Goal: Use online tool/utility: Utilize a website feature to perform a specific function

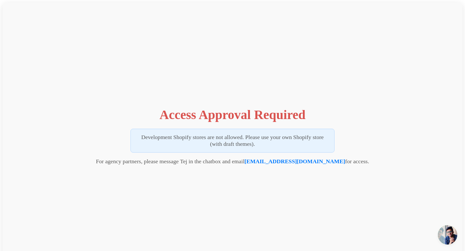
drag, startPoint x: 186, startPoint y: 138, endPoint x: 284, endPoint y: 144, distance: 97.6
click at [285, 145] on p "Development Shopify stores are not allowed. Please use your own Shopify store (…" at bounding box center [232, 141] width 204 height 24
click at [284, 144] on p "Development Shopify stores are not allowed. Please use your own Shopify store (…" at bounding box center [232, 141] width 204 height 24
drag, startPoint x: 238, startPoint y: 138, endPoint x: 261, endPoint y: 145, distance: 24.0
click at [261, 145] on p "Development Shopify stores are not allowed. Please use your own Shopify store (…" at bounding box center [232, 141] width 204 height 24
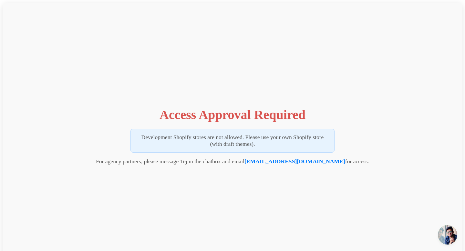
click at [261, 145] on p "Development Shopify stores are not allowed. Please use your own Shopify store (…" at bounding box center [232, 141] width 204 height 24
drag, startPoint x: 240, startPoint y: 162, endPoint x: 204, endPoint y: 162, distance: 36.5
click at [204, 162] on p "For agency partners, please message Tej in the chatbox and email tej@vizupcomme…" at bounding box center [232, 161] width 273 height 7
click at [176, 165] on div "Access Approval Required Development Shopify stores are not allowed. Please use…" at bounding box center [232, 135] width 459 height 264
drag, startPoint x: 225, startPoint y: 163, endPoint x: 243, endPoint y: 163, distance: 18.1
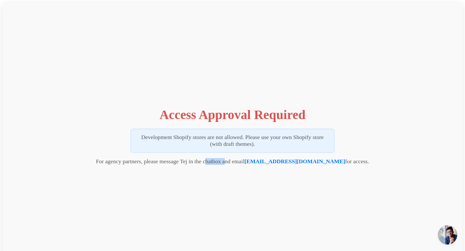
click at [243, 163] on p "For agency partners, please message Tej in the chatbox and email tej@vizupcomme…" at bounding box center [232, 161] width 273 height 7
click at [167, 167] on div "Access Approval Required Development Shopify stores are not allowed. Please use…" at bounding box center [232, 135] width 459 height 264
drag, startPoint x: 133, startPoint y: 163, endPoint x: 206, endPoint y: 165, distance: 72.9
click at [206, 165] on div "Access Approval Required Development Shopify stores are not allowed. Please use…" at bounding box center [232, 135] width 459 height 264
click at [245, 159] on p "For agency partners, please message Tej in the chatbox and email tej@vizupcomme…" at bounding box center [232, 161] width 273 height 7
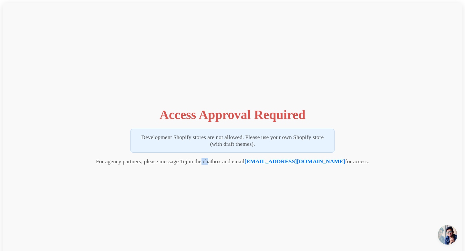
drag, startPoint x: 218, startPoint y: 162, endPoint x: 227, endPoint y: 163, distance: 9.1
click at [227, 163] on p "For agency partners, please message Tej in the chatbox and email tej@vizupcomme…" at bounding box center [232, 161] width 273 height 7
click at [247, 179] on div "Access Approval Required Development Shopify stores are not allowed. Please use…" at bounding box center [232, 135] width 459 height 264
drag, startPoint x: 126, startPoint y: 163, endPoint x: 212, endPoint y: 164, distance: 86.1
click at [212, 164] on p "For agency partners, please message Tej in the chatbox and email tej@vizupcomme…" at bounding box center [232, 161] width 273 height 7
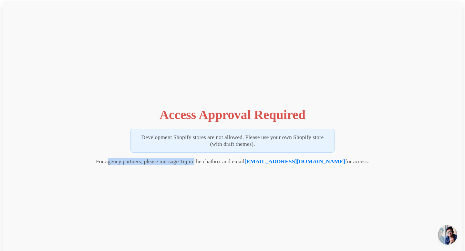
click at [231, 164] on p "For agency partners, please message Tej in the chatbox and email tej@vizupcomme…" at bounding box center [232, 161] width 273 height 7
drag, startPoint x: 242, startPoint y: 162, endPoint x: 250, endPoint y: 162, distance: 8.4
click at [250, 162] on p "For agency partners, please message Tej in the chatbox and email tej@vizupcomme…" at bounding box center [232, 161] width 273 height 7
click at [261, 185] on div "Access Approval Required Development Shopify stores are not allowed. Please use…" at bounding box center [232, 135] width 459 height 264
click at [449, 236] on span "Open chat" at bounding box center [446, 234] width 19 height 19
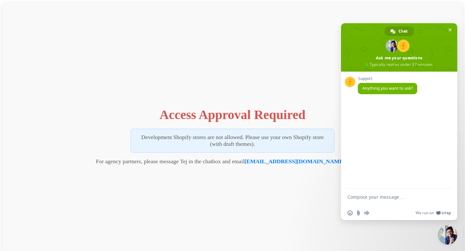
click at [441, 232] on span "Close chat" at bounding box center [446, 234] width 19 height 19
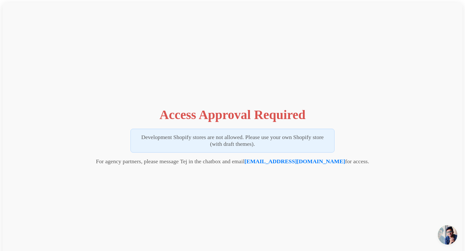
click at [446, 236] on span "Open chat" at bounding box center [446, 234] width 19 height 19
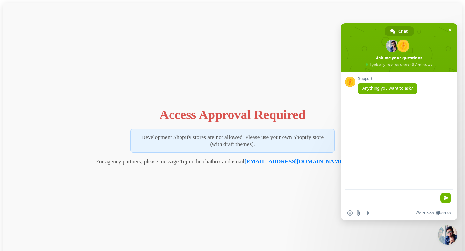
type textarea "Hi"
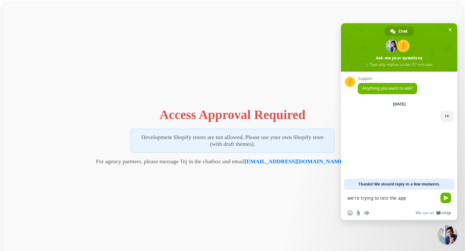
paste textarea "[URL][DOMAIN_NAME]"
type textarea "we're trying to test the app https://apps.shopify.com/shoppable-video-reels"
type textarea "but it's not supporting to test on Dev store"
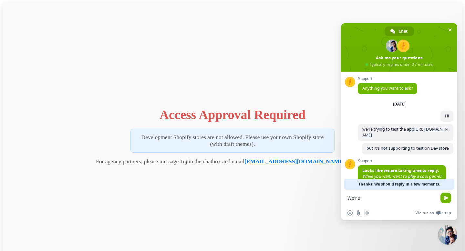
scroll to position [26, 0]
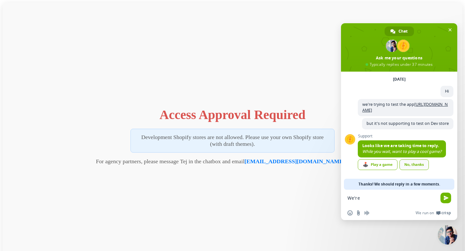
click at [409, 166] on div "No, thanks" at bounding box center [413, 164] width 29 height 11
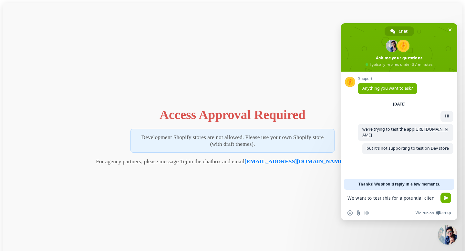
type textarea "We want to test this for a potential client"
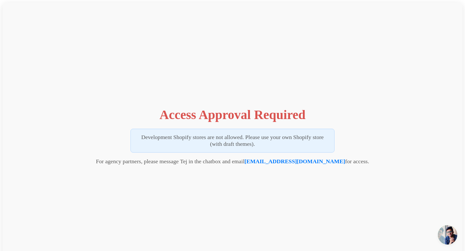
click at [446, 230] on span "Open chat" at bounding box center [446, 234] width 19 height 19
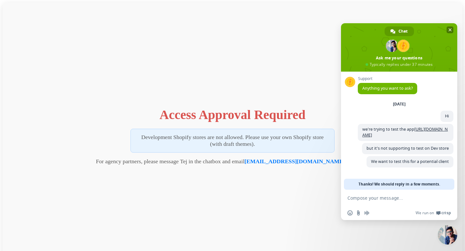
click at [452, 27] on span "Close chat" at bounding box center [449, 29] width 7 height 7
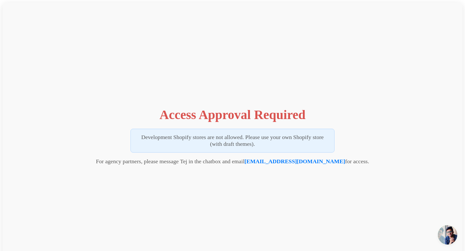
drag, startPoint x: 178, startPoint y: 137, endPoint x: 268, endPoint y: 147, distance: 90.9
click at [268, 147] on p "Development Shopify stores are not allowed. Please use your own Shopify store (…" at bounding box center [232, 141] width 204 height 24
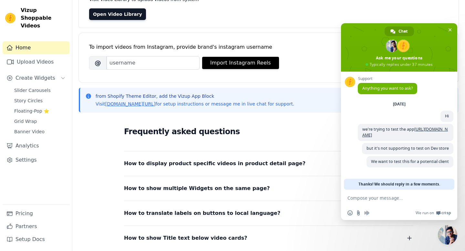
scroll to position [111, 0]
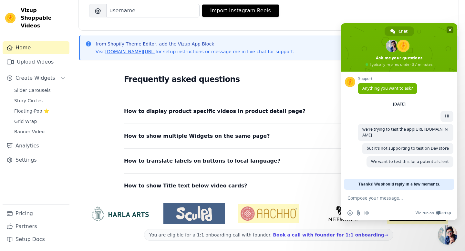
click at [448, 30] on span "Close chat" at bounding box center [449, 29] width 3 height 3
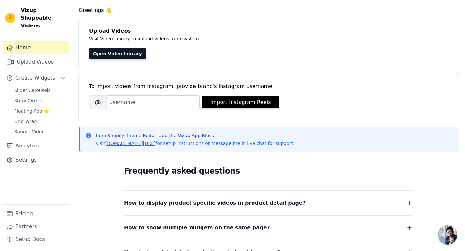
scroll to position [0, 0]
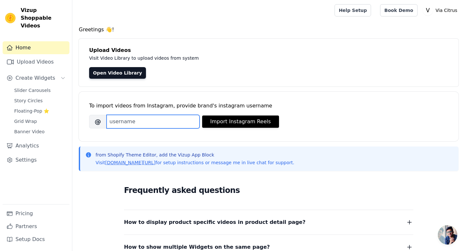
click at [174, 125] on input "Brand's Instagram Username" at bounding box center [152, 122] width 93 height 14
paste input "sugarshacksessions"
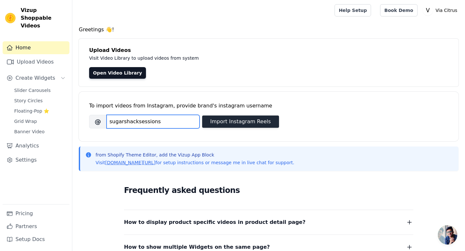
type input "sugarshacksessions"
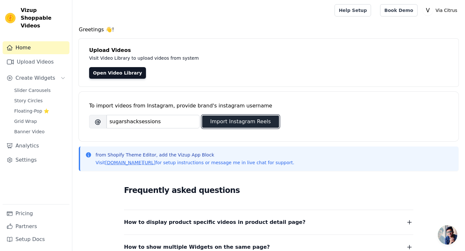
click at [221, 124] on button "Import Instagram Reels" at bounding box center [240, 121] width 77 height 12
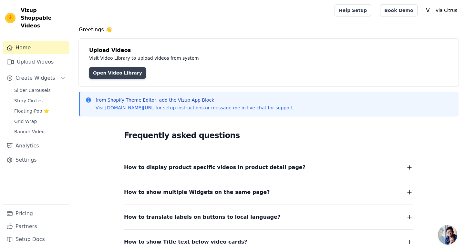
click at [109, 71] on link "Open Video Library" at bounding box center [117, 73] width 57 height 12
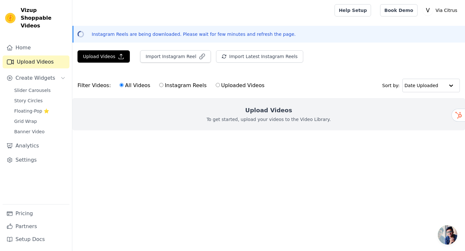
click at [178, 87] on label "Instagram Reels" at bounding box center [183, 85] width 48 height 8
click at [163, 87] on input "Instagram Reels" at bounding box center [161, 85] width 4 height 4
radio input "true"
click at [132, 87] on label "All Videos" at bounding box center [134, 85] width 31 height 8
click at [124, 87] on input "All Videos" at bounding box center [121, 85] width 4 height 4
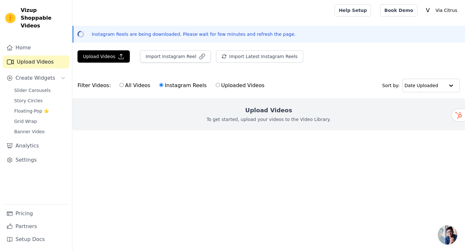
radio input "true"
click at [29, 87] on span "Slider Carousels" at bounding box center [32, 90] width 36 height 6
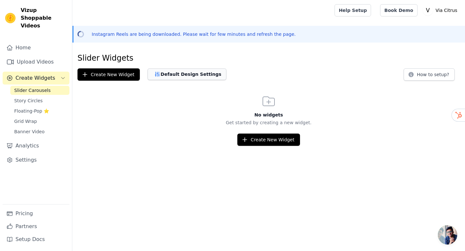
click at [175, 75] on button "Default Design Settings" at bounding box center [186, 74] width 79 height 12
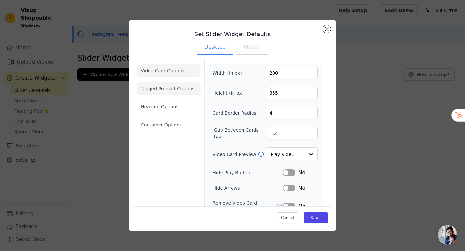
click at [171, 89] on li "Tagged Product Options" at bounding box center [169, 88] width 64 height 13
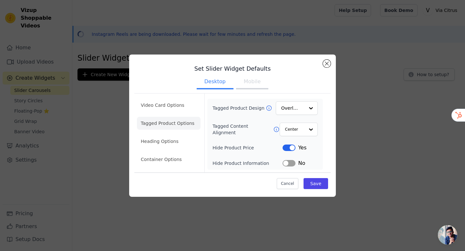
click at [291, 149] on button "Label" at bounding box center [288, 148] width 13 height 6
click at [165, 145] on li "Heading Options" at bounding box center [169, 141] width 64 height 13
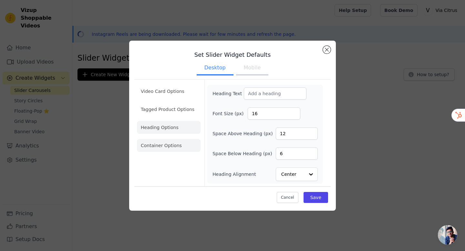
click at [161, 149] on li "Container Options" at bounding box center [169, 145] width 64 height 13
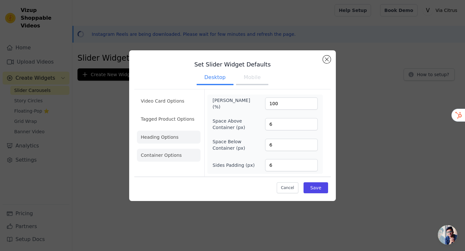
click at [158, 137] on li "Heading Options" at bounding box center [169, 137] width 64 height 13
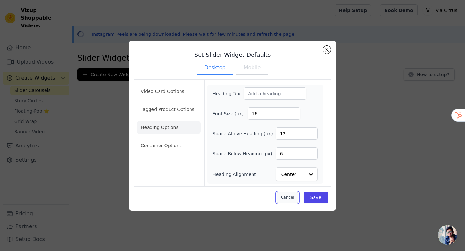
click at [286, 199] on button "Cancel" at bounding box center [287, 197] width 22 height 11
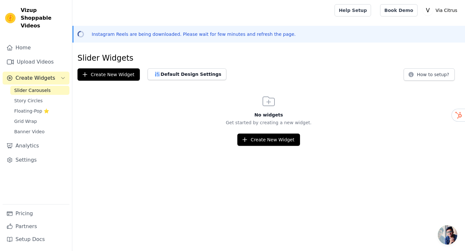
click at [265, 107] on icon at bounding box center [268, 101] width 15 height 15
click at [254, 136] on button "Create New Widget" at bounding box center [268, 140] width 62 height 12
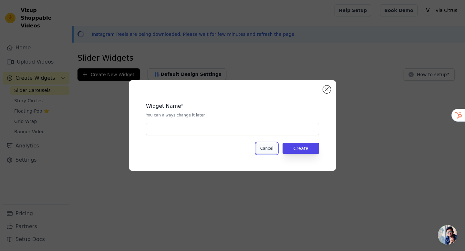
click at [262, 144] on button "Cancel" at bounding box center [267, 148] width 22 height 11
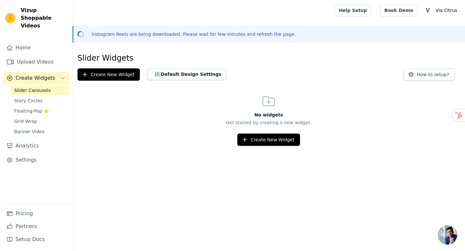
click at [21, 87] on span "Slider Carousels" at bounding box center [32, 90] width 36 height 6
click at [32, 154] on link "Settings" at bounding box center [36, 160] width 67 height 13
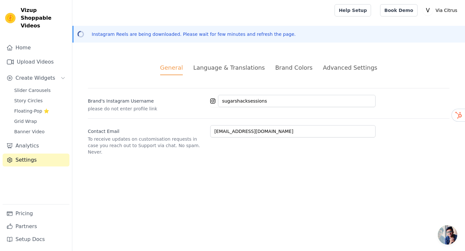
click at [232, 61] on div "General Language & Translations Brand Colors Advanced Settings unsaved changes …" at bounding box center [268, 109] width 392 height 123
click at [236, 66] on div "Language & Translations" at bounding box center [229, 67] width 72 height 9
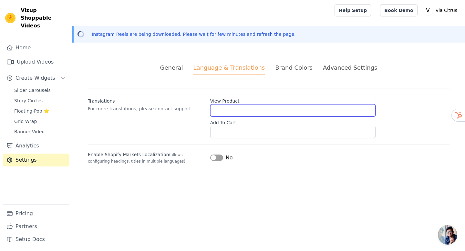
click at [221, 112] on input "View Product" at bounding box center [292, 110] width 165 height 12
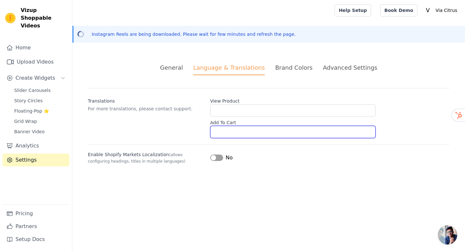
click at [227, 131] on input "Add To Cart" at bounding box center [292, 132] width 165 height 12
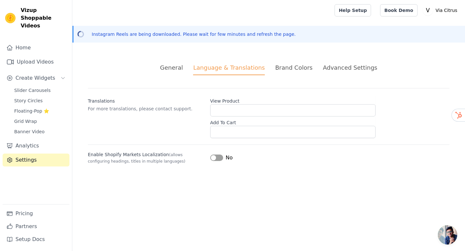
click at [286, 69] on div "Brand Colors" at bounding box center [293, 67] width 37 height 9
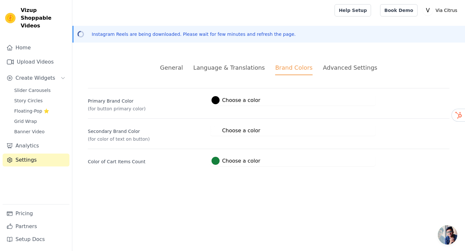
click at [334, 64] on div "Advanced Settings" at bounding box center [350, 67] width 54 height 9
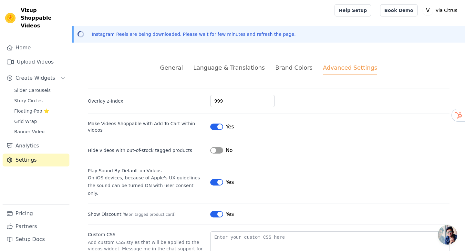
click at [219, 69] on div "Language & Translations" at bounding box center [229, 67] width 72 height 9
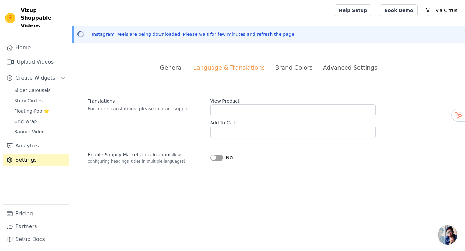
click at [178, 69] on div "General" at bounding box center [171, 67] width 23 height 9
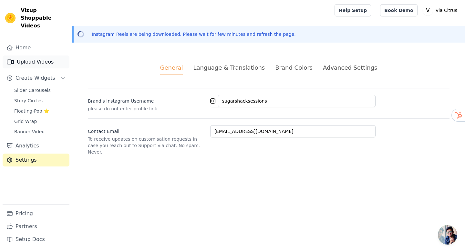
click at [25, 57] on link "Upload Videos" at bounding box center [36, 61] width 67 height 13
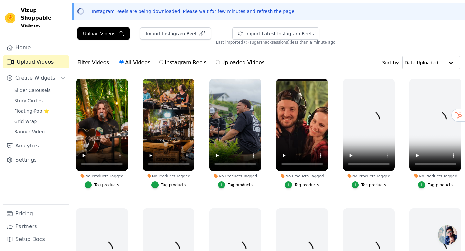
scroll to position [22, 0]
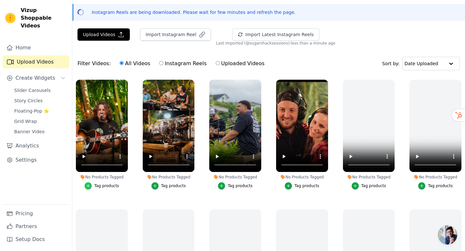
click at [89, 185] on icon "button" at bounding box center [88, 186] width 5 height 5
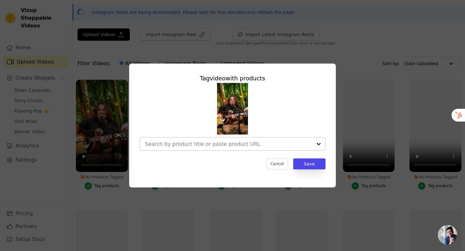
click at [202, 147] on div at bounding box center [228, 143] width 167 height 13
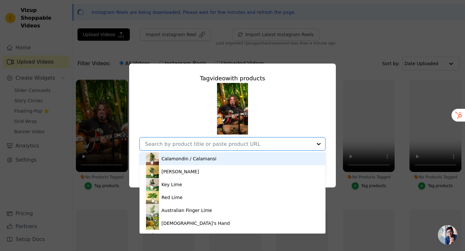
click at [199, 159] on div "Calamondin / Calamansi" at bounding box center [188, 158] width 55 height 6
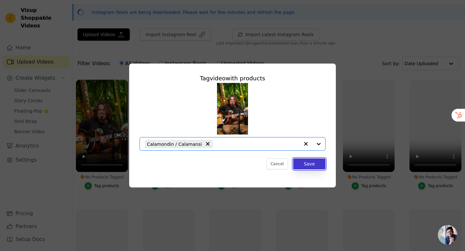
click at [302, 162] on button "Save" at bounding box center [309, 163] width 32 height 11
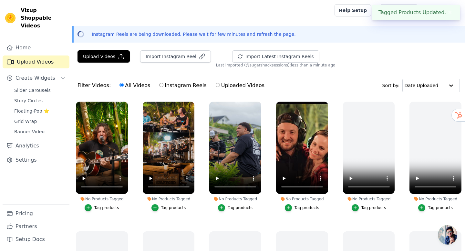
scroll to position [22, 0]
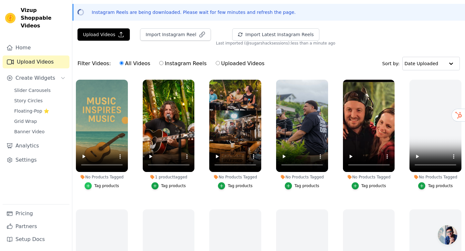
click at [90, 186] on icon "button" at bounding box center [88, 186] width 5 height 5
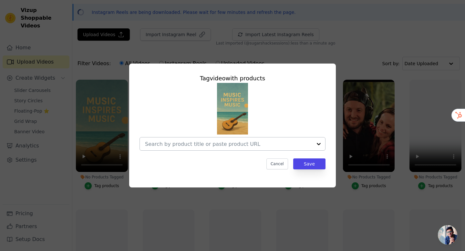
click at [228, 146] on input "No Products Tagged Tag video with products Cancel Save Tag products" at bounding box center [228, 144] width 167 height 6
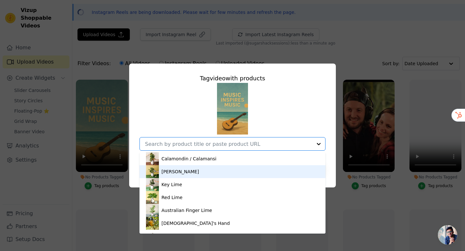
click at [187, 175] on div "Meyer Lemon" at bounding box center [179, 171] width 37 height 6
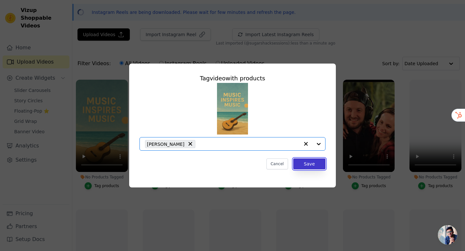
click at [318, 163] on button "Save" at bounding box center [309, 163] width 32 height 11
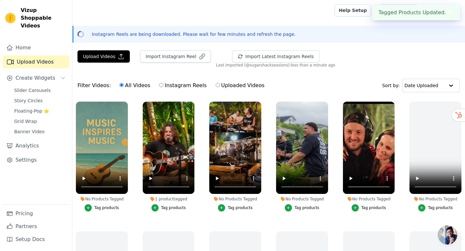
scroll to position [22, 0]
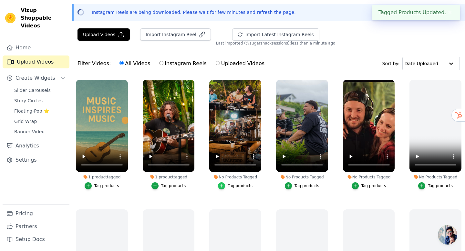
click at [222, 187] on icon "button" at bounding box center [221, 186] width 5 height 5
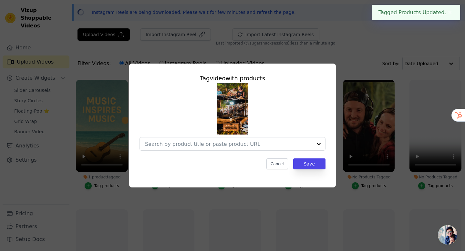
scroll to position [0, 0]
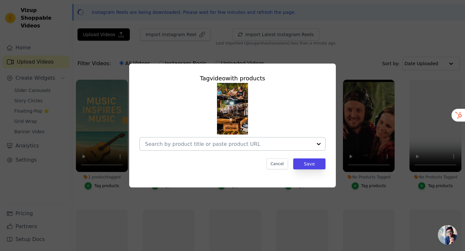
click at [225, 146] on input "No Products Tagged Tag video with products Cancel Save Tag products" at bounding box center [228, 144] width 167 height 6
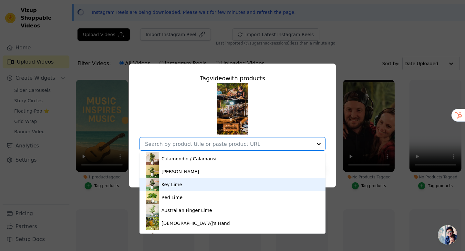
click at [222, 182] on div "Key Lime" at bounding box center [232, 184] width 173 height 13
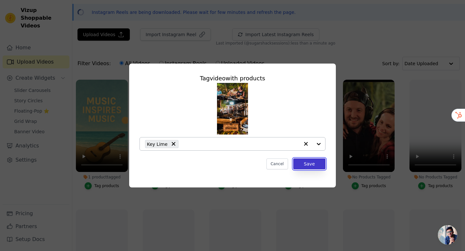
click at [318, 164] on button "Save" at bounding box center [309, 163] width 32 height 11
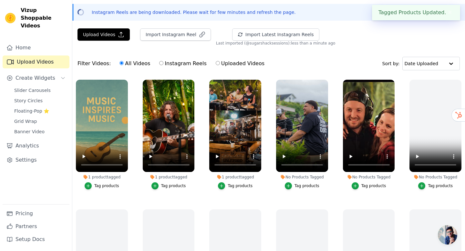
click at [301, 186] on div "Tag products" at bounding box center [306, 185] width 25 height 5
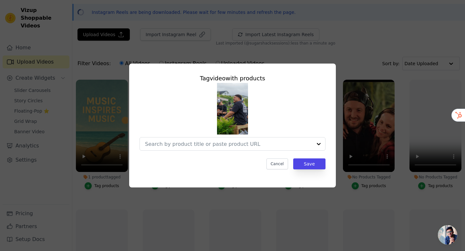
click at [256, 151] on div "Tag video with products Cancel Save" at bounding box center [232, 122] width 196 height 106
click at [235, 146] on input "No Products Tagged Tag video with products Cancel Save Tag products" at bounding box center [228, 144] width 167 height 6
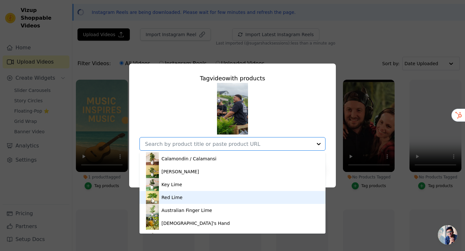
click at [232, 195] on div "Red Lime" at bounding box center [232, 197] width 173 height 13
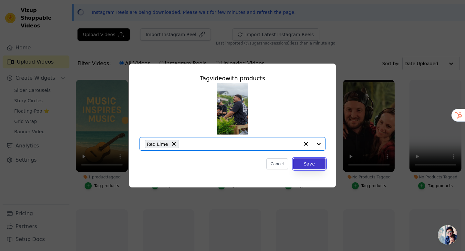
click at [314, 163] on button "Save" at bounding box center [309, 163] width 32 height 11
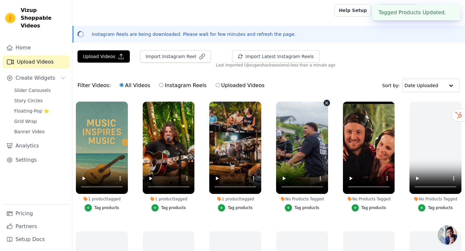
scroll to position [22, 0]
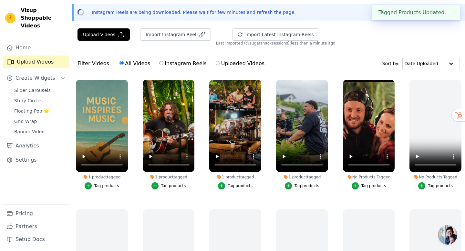
click at [359, 184] on button "Tag products" at bounding box center [368, 185] width 35 height 7
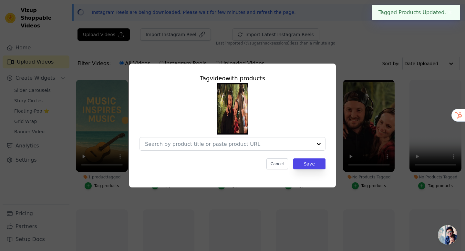
scroll to position [0, 0]
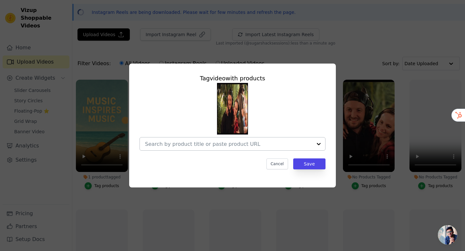
click at [247, 140] on div at bounding box center [228, 143] width 167 height 13
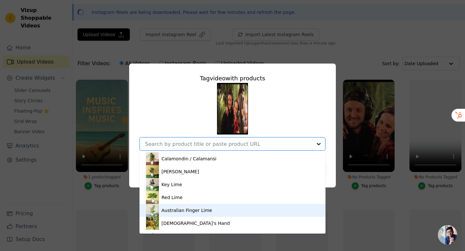
click at [202, 208] on div "Australian Finger Lime" at bounding box center [186, 210] width 51 height 6
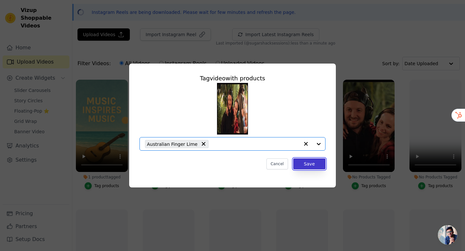
click at [316, 164] on button "Save" at bounding box center [309, 163] width 32 height 11
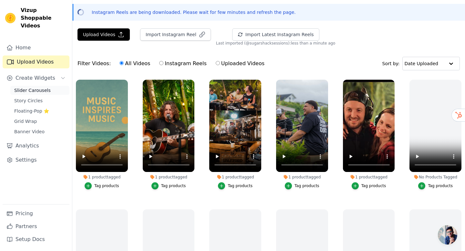
click at [25, 87] on span "Slider Carousels" at bounding box center [32, 90] width 36 height 6
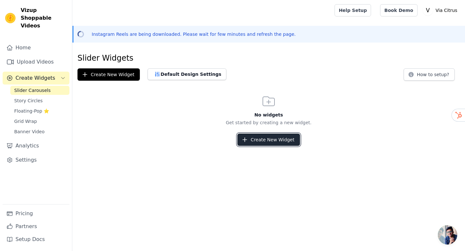
click at [267, 138] on button "Create New Widget" at bounding box center [268, 140] width 62 height 12
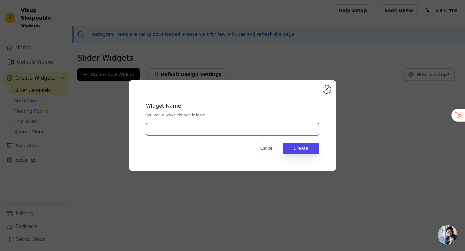
click at [208, 132] on input "text" at bounding box center [232, 129] width 173 height 12
type input "Home Slider"
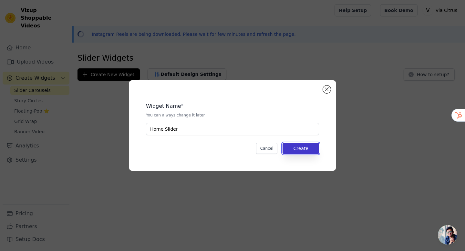
click at [312, 150] on button "Create" at bounding box center [300, 148] width 36 height 11
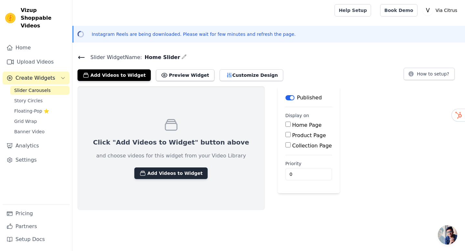
click at [134, 170] on button "Add Videos to Widget" at bounding box center [170, 173] width 73 height 12
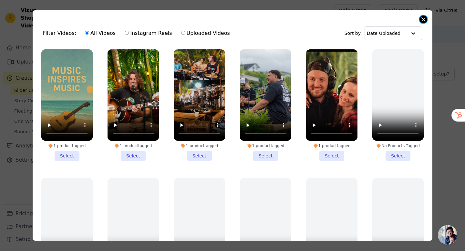
click at [422, 20] on button "Close modal" at bounding box center [423, 19] width 8 height 8
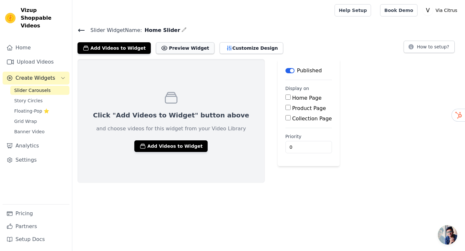
click at [169, 51] on button "Preview Widget" at bounding box center [185, 48] width 58 height 12
click at [149, 144] on button "Add Videos to Widget" at bounding box center [170, 146] width 73 height 12
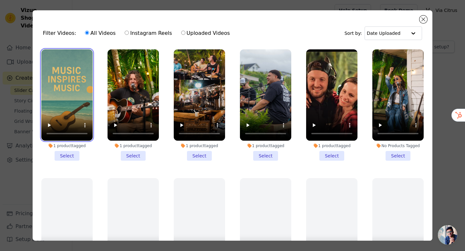
click at [85, 112] on video at bounding box center [66, 94] width 51 height 91
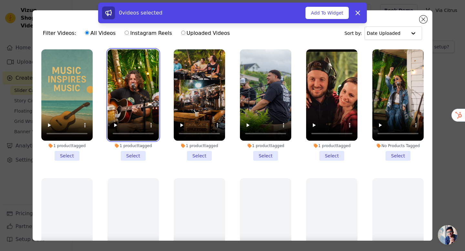
click at [138, 106] on video at bounding box center [132, 94] width 51 height 91
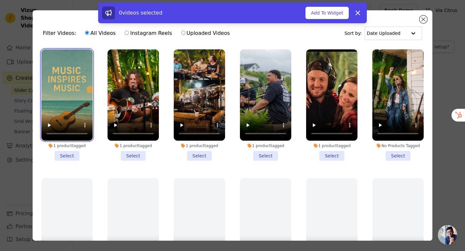
click at [85, 100] on video at bounding box center [66, 94] width 51 height 91
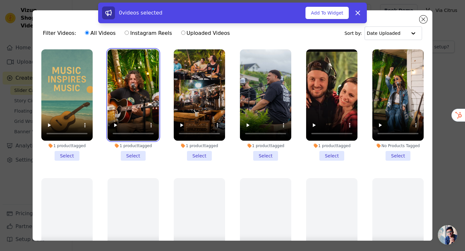
click at [137, 98] on video at bounding box center [132, 94] width 51 height 91
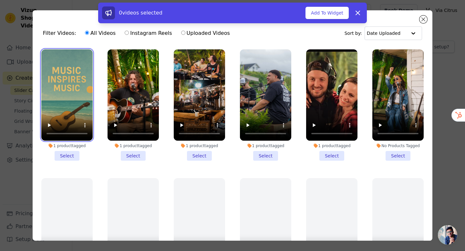
click at [77, 91] on video at bounding box center [66, 94] width 51 height 91
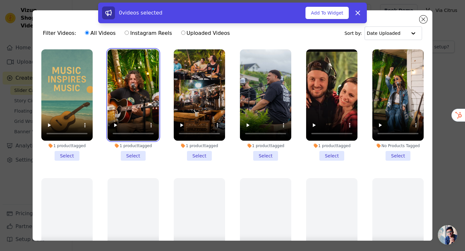
click at [138, 88] on video at bounding box center [132, 94] width 51 height 91
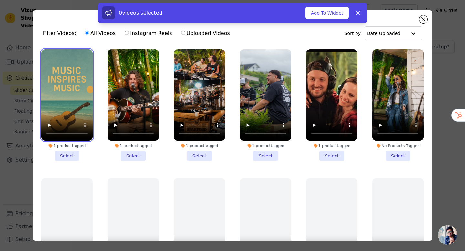
click at [56, 107] on video at bounding box center [66, 94] width 51 height 91
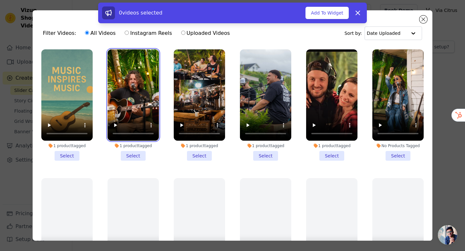
click at [127, 98] on video at bounding box center [132, 94] width 51 height 91
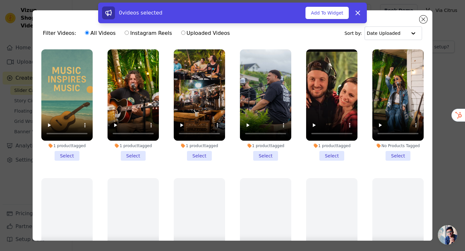
click at [70, 157] on li "1 product tagged Select" at bounding box center [66, 104] width 51 height 111
click at [0, 0] on input "1 product tagged Select" at bounding box center [0, 0] width 0 height 0
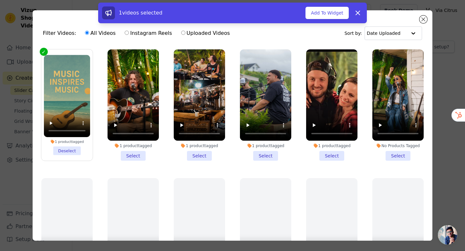
click at [134, 155] on li "1 product tagged Select" at bounding box center [132, 104] width 51 height 111
click at [0, 0] on input "1 product tagged Select" at bounding box center [0, 0] width 0 height 0
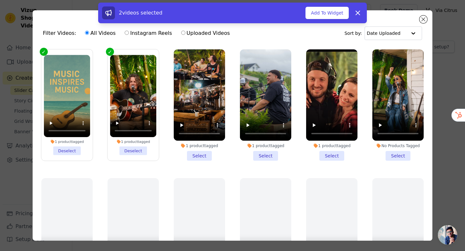
click at [199, 156] on li "1 product tagged Select" at bounding box center [199, 104] width 51 height 111
click at [0, 0] on input "1 product tagged Select" at bounding box center [0, 0] width 0 height 0
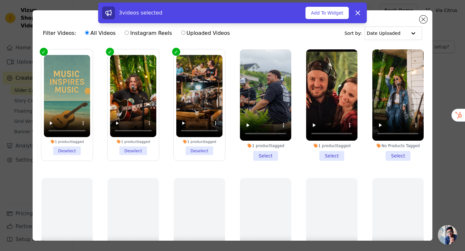
click at [264, 152] on li "1 product tagged Select" at bounding box center [265, 104] width 51 height 111
click at [0, 0] on input "1 product tagged Select" at bounding box center [0, 0] width 0 height 0
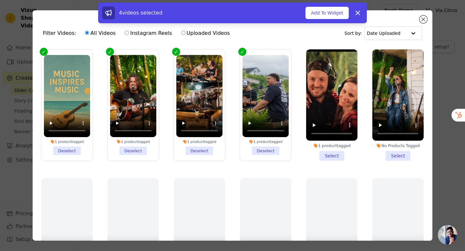
click at [327, 150] on li "1 product tagged Select" at bounding box center [331, 104] width 51 height 111
click at [0, 0] on input "1 product tagged Select" at bounding box center [0, 0] width 0 height 0
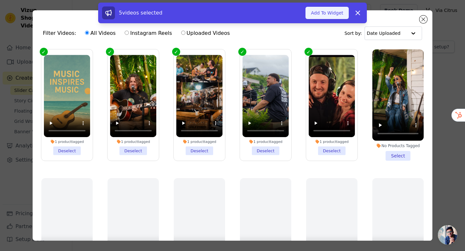
click at [321, 14] on button "Add To Widget" at bounding box center [326, 13] width 43 height 12
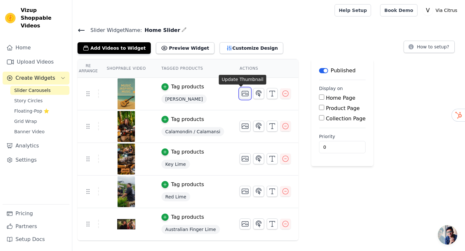
click at [242, 93] on icon "button" at bounding box center [245, 94] width 8 height 8
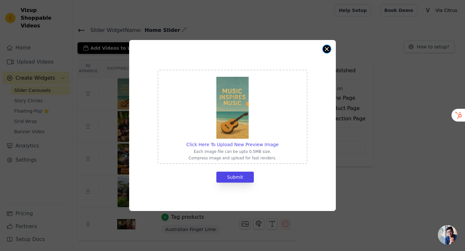
click at [327, 50] on button "Close modal" at bounding box center [327, 49] width 8 height 8
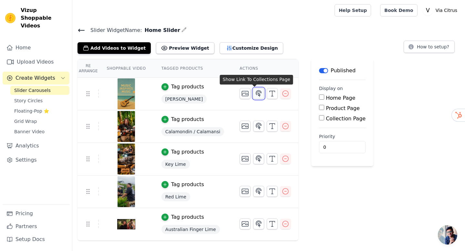
click at [255, 94] on icon "button" at bounding box center [259, 94] width 8 height 8
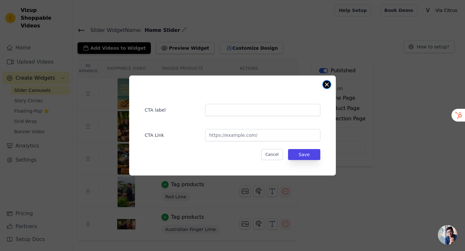
click at [328, 82] on button "Close modal" at bounding box center [327, 85] width 8 height 8
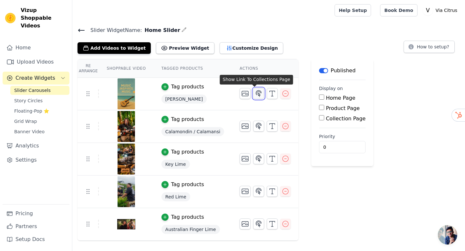
click at [256, 93] on icon "button" at bounding box center [258, 93] width 5 height 6
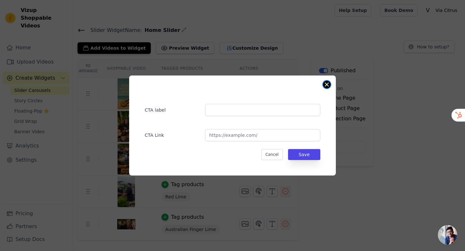
click at [329, 82] on button "Close modal" at bounding box center [327, 85] width 8 height 8
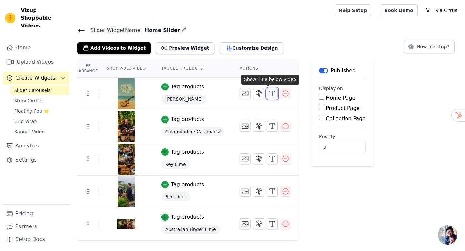
click at [269, 95] on icon "button" at bounding box center [272, 94] width 8 height 8
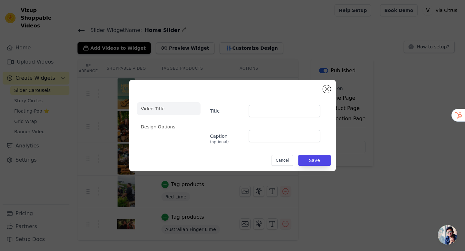
click at [174, 134] on ul "Video Title Design Options" at bounding box center [169, 118] width 64 height 36
click at [161, 128] on li "Design Options" at bounding box center [169, 126] width 64 height 13
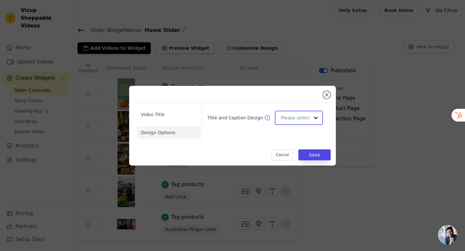
click at [295, 118] on input "Title and Caption Design" at bounding box center [294, 117] width 29 height 13
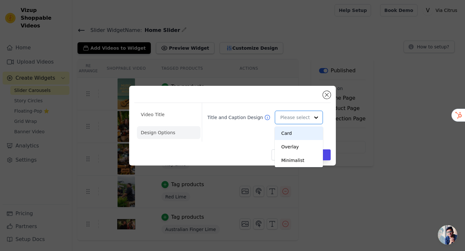
click at [256, 103] on div "Title and Caption Design Card Overlay Minimalist You are currently focused on o…" at bounding box center [264, 122] width 124 height 39
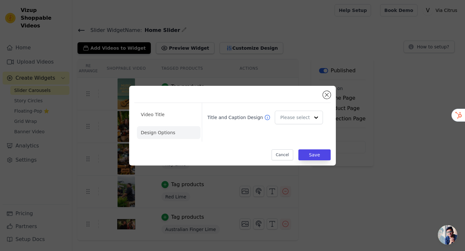
click at [331, 95] on div "Video Title Design Options Title and Caption Design Cancel Save" at bounding box center [232, 126] width 206 height 80
click at [326, 95] on button "Close modal" at bounding box center [327, 95] width 8 height 8
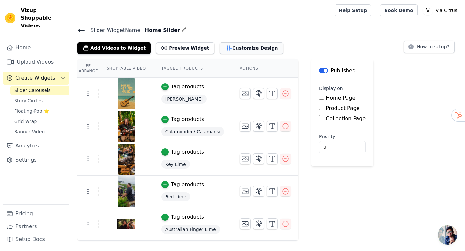
click at [227, 46] on button "Customize Design" at bounding box center [251, 48] width 64 height 12
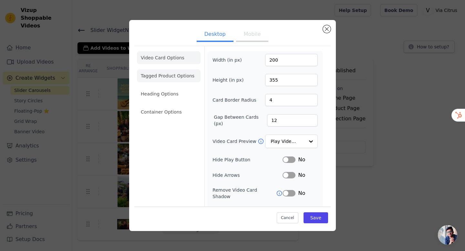
click at [159, 76] on li "Tagged Product Options" at bounding box center [169, 75] width 64 height 13
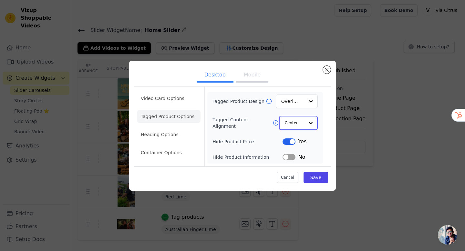
click at [292, 123] on input "Tagged Content Alignment" at bounding box center [294, 122] width 19 height 13
click at [295, 150] on div "Left" at bounding box center [298, 152] width 38 height 14
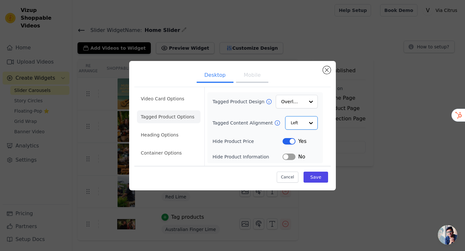
click at [292, 141] on button "Label" at bounding box center [288, 141] width 13 height 6
click at [170, 138] on li "Heading Options" at bounding box center [169, 134] width 64 height 13
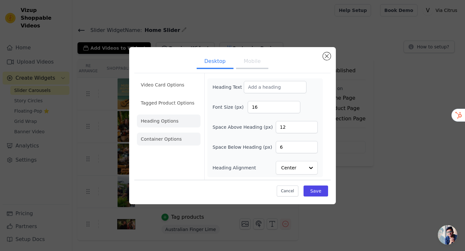
click at [158, 140] on li "Container Options" at bounding box center [169, 139] width 64 height 13
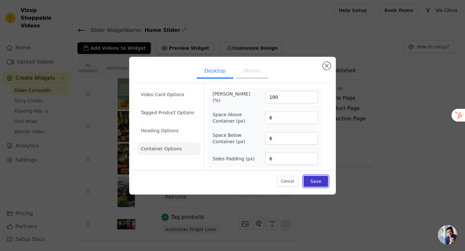
click at [318, 184] on button "Save" at bounding box center [315, 181] width 25 height 11
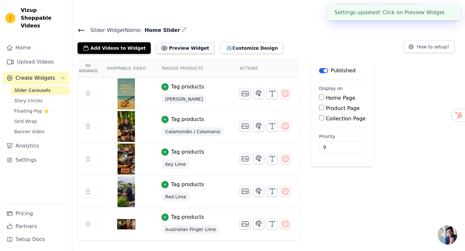
click at [175, 51] on button "Preview Widget" at bounding box center [185, 48] width 58 height 12
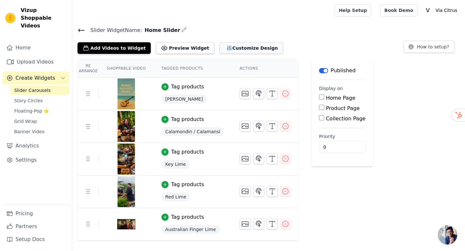
click at [220, 44] on button "Customize Design" at bounding box center [251, 48] width 64 height 12
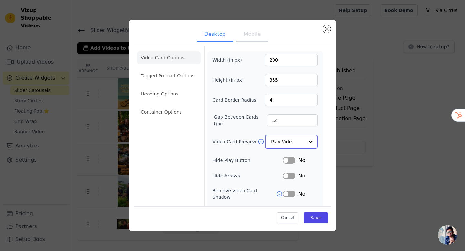
click at [281, 141] on input "Video Card Preview" at bounding box center [287, 141] width 33 height 13
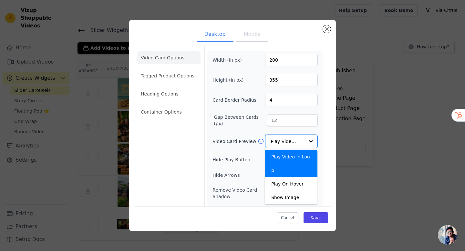
click at [201, 152] on div "Video Card Options Tagged Product Options Heading Options Container Options Wid…" at bounding box center [232, 149] width 196 height 206
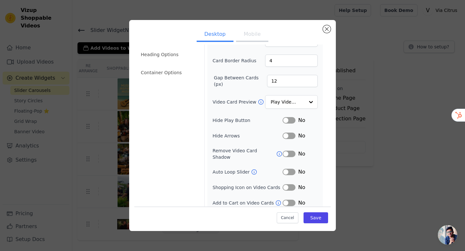
scroll to position [39, 0]
click at [292, 200] on button "Label" at bounding box center [288, 203] width 13 height 6
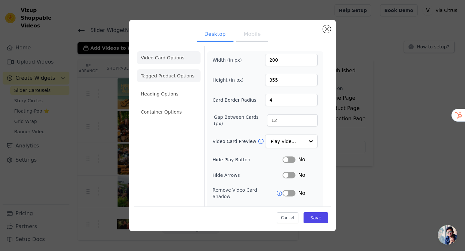
click at [165, 75] on li "Tagged Product Options" at bounding box center [169, 75] width 64 height 13
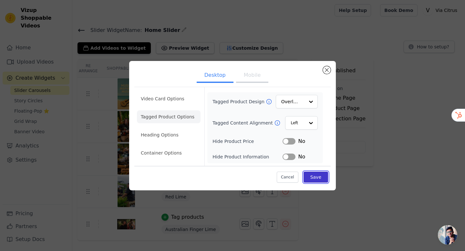
click at [310, 179] on button "Save" at bounding box center [315, 177] width 25 height 11
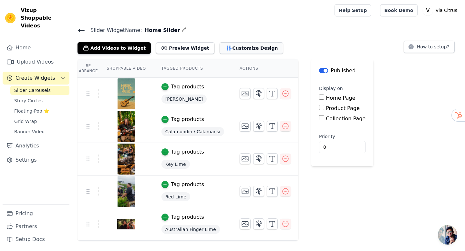
click at [226, 47] on button "Customize Design" at bounding box center [251, 48] width 64 height 12
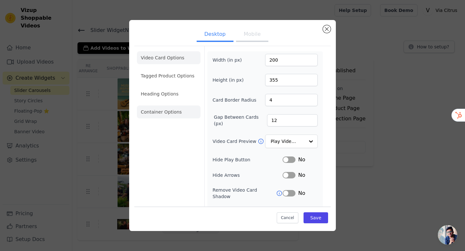
click at [162, 111] on li "Container Options" at bounding box center [169, 111] width 64 height 13
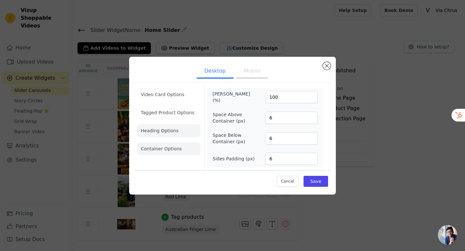
click at [164, 130] on li "Heading Options" at bounding box center [169, 130] width 64 height 13
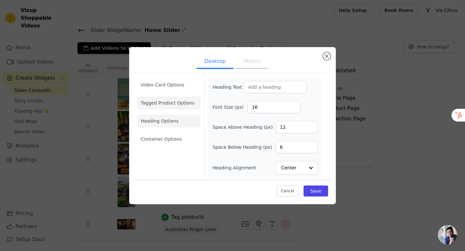
click at [159, 105] on li "Tagged Product Options" at bounding box center [169, 102] width 64 height 13
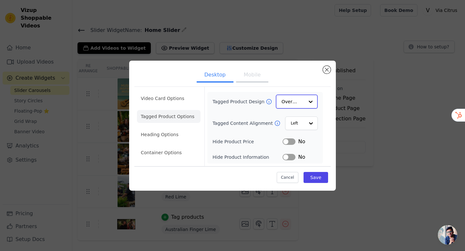
click at [309, 101] on div at bounding box center [310, 101] width 13 height 13
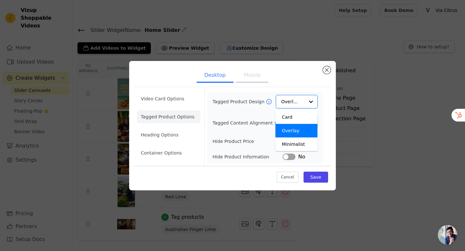
click at [265, 110] on div "Tagged Product Design Card Overlay Minimalist Option Overlay, selected. You are…" at bounding box center [264, 128] width 105 height 66
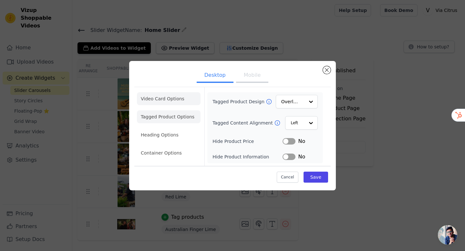
click at [178, 101] on li "Video Card Options" at bounding box center [169, 98] width 64 height 13
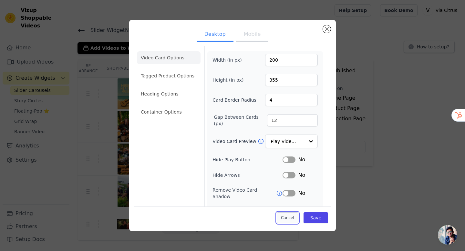
click at [285, 216] on button "Cancel" at bounding box center [287, 217] width 22 height 11
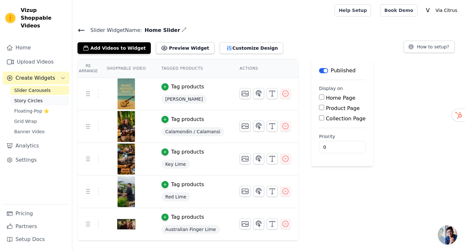
click at [18, 97] on span "Story Circles" at bounding box center [28, 100] width 28 height 6
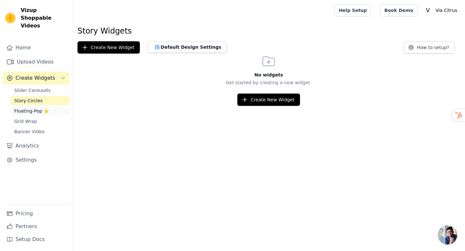
click at [25, 107] on link "Floating-Pop ⭐" at bounding box center [39, 110] width 59 height 9
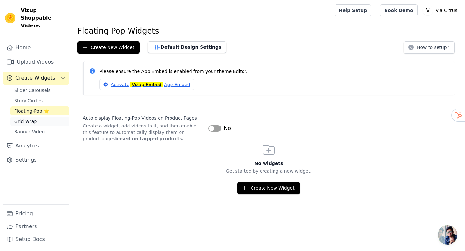
click at [25, 118] on span "Grid Wrap" at bounding box center [25, 121] width 23 height 6
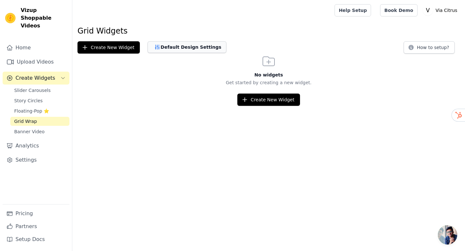
click at [193, 48] on button "Default Design Settings" at bounding box center [186, 47] width 79 height 12
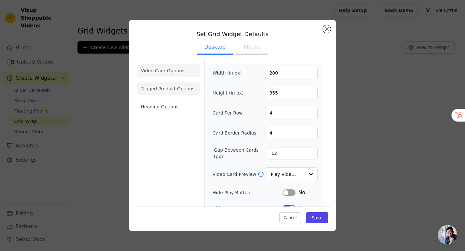
click at [159, 91] on li "Tagged Product Options" at bounding box center [169, 88] width 64 height 13
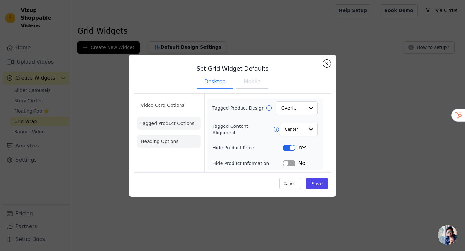
click at [178, 139] on li "Heading Options" at bounding box center [169, 141] width 64 height 13
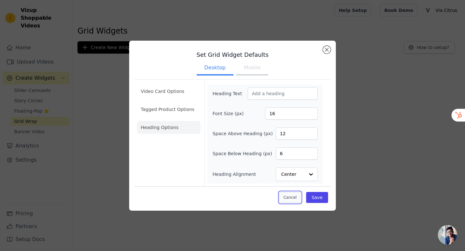
click at [287, 200] on button "Cancel" at bounding box center [290, 197] width 22 height 11
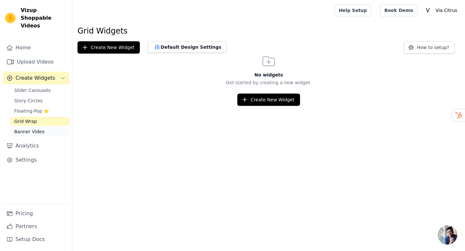
click at [29, 128] on span "Banner Video" at bounding box center [29, 131] width 30 height 6
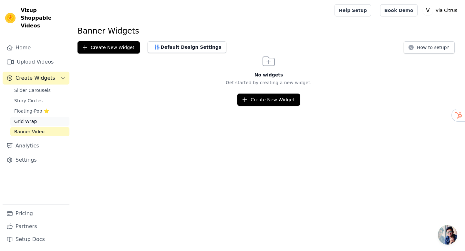
click at [16, 118] on span "Grid Wrap" at bounding box center [25, 121] width 23 height 6
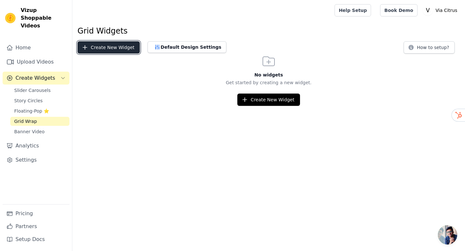
click at [126, 49] on button "Create New Widget" at bounding box center [108, 47] width 62 height 12
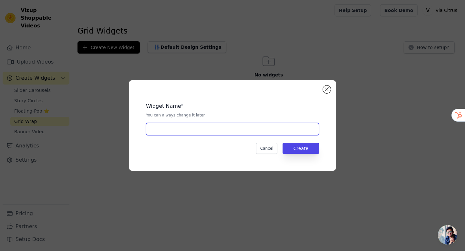
click at [206, 129] on input "text" at bounding box center [232, 129] width 173 height 12
type input "grid"
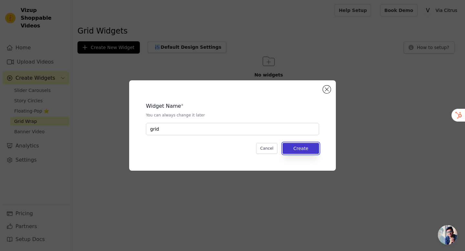
click at [306, 147] on button "Create" at bounding box center [300, 148] width 36 height 11
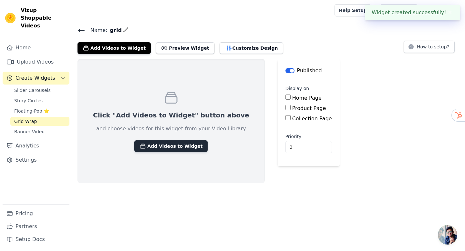
click at [174, 146] on button "Add Videos to Widget" at bounding box center [170, 146] width 73 height 12
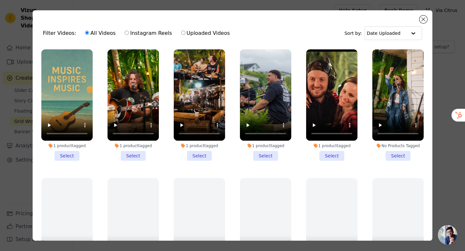
click at [68, 155] on li "1 product tagged Select" at bounding box center [66, 104] width 51 height 111
click at [0, 0] on input "1 product tagged Select" at bounding box center [0, 0] width 0 height 0
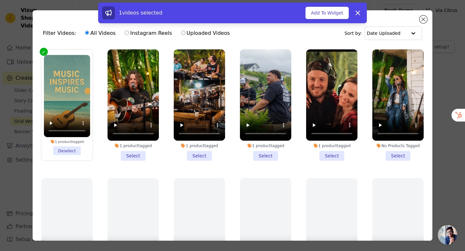
click at [137, 155] on li "1 product tagged Select" at bounding box center [132, 104] width 51 height 111
click at [0, 0] on input "1 product tagged Select" at bounding box center [0, 0] width 0 height 0
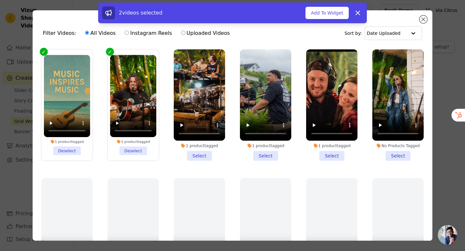
click at [200, 155] on li "1 product tagged Select" at bounding box center [199, 104] width 51 height 111
click at [0, 0] on input "1 product tagged Select" at bounding box center [0, 0] width 0 height 0
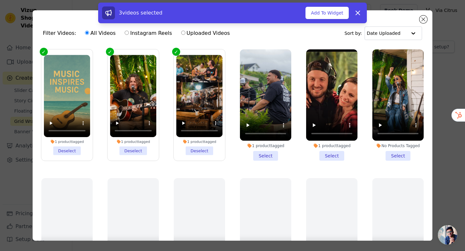
click at [270, 152] on li "1 product tagged Select" at bounding box center [265, 104] width 51 height 111
click at [0, 0] on input "1 product tagged Select" at bounding box center [0, 0] width 0 height 0
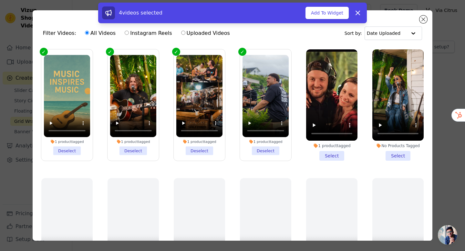
click at [324, 151] on li "1 product tagged Select" at bounding box center [331, 104] width 51 height 111
click at [0, 0] on input "1 product tagged Select" at bounding box center [0, 0] width 0 height 0
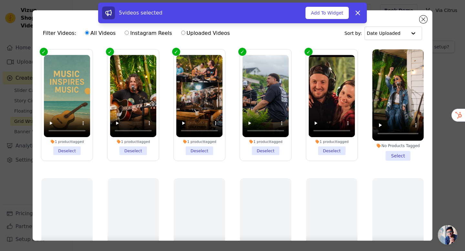
click at [389, 154] on li "No Products Tagged Select" at bounding box center [397, 104] width 51 height 111
click at [0, 0] on input "No Products Tagged Select" at bounding box center [0, 0] width 0 height 0
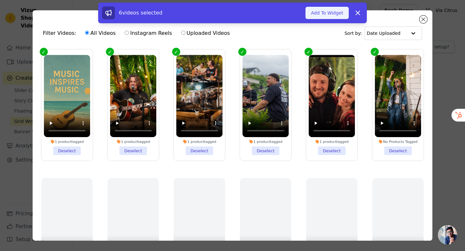
click at [313, 15] on button "Add To Widget" at bounding box center [326, 13] width 43 height 12
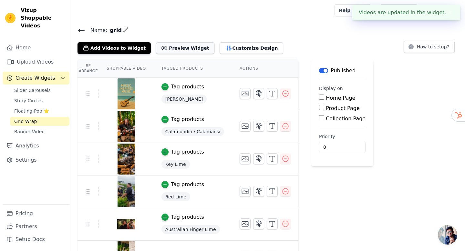
click at [180, 48] on button "Preview Widget" at bounding box center [185, 48] width 58 height 12
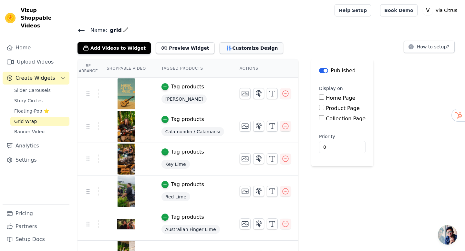
click at [223, 50] on button "Customize Design" at bounding box center [251, 48] width 64 height 12
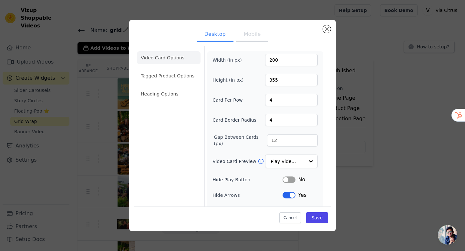
scroll to position [28, 0]
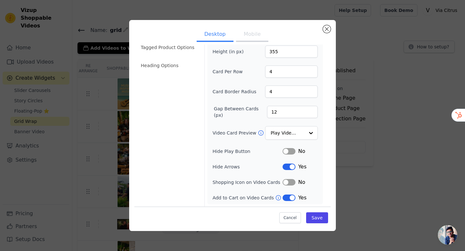
click at [290, 184] on button "Label" at bounding box center [288, 182] width 13 height 6
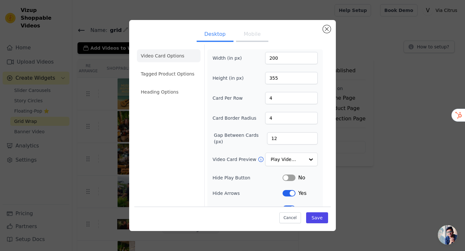
scroll to position [0, 0]
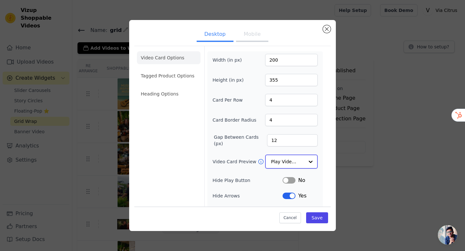
click at [283, 163] on input "Video Card Preview" at bounding box center [287, 161] width 33 height 13
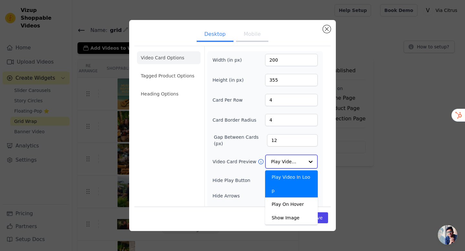
click at [283, 163] on input "Video Card Preview" at bounding box center [287, 161] width 33 height 13
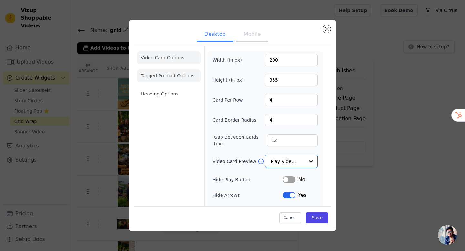
click at [160, 71] on li "Tagged Product Options" at bounding box center [169, 75] width 64 height 13
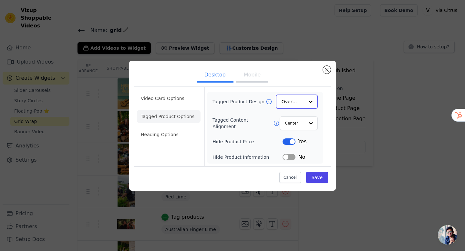
click at [288, 99] on input "Tagged Product Design" at bounding box center [292, 101] width 23 height 13
click at [288, 143] on div "Minimalist" at bounding box center [297, 144] width 42 height 14
click at [293, 125] on input "Tagged Content Alignment" at bounding box center [294, 122] width 19 height 13
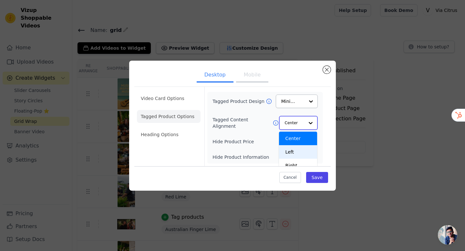
click at [289, 151] on div "Left" at bounding box center [298, 152] width 38 height 14
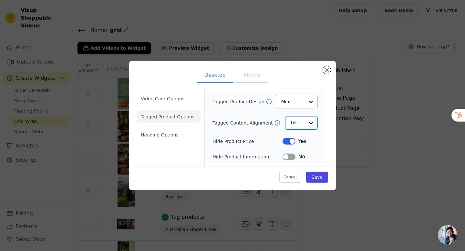
click at [285, 141] on button "Label" at bounding box center [288, 141] width 13 height 6
click at [320, 175] on button "Save" at bounding box center [317, 177] width 22 height 11
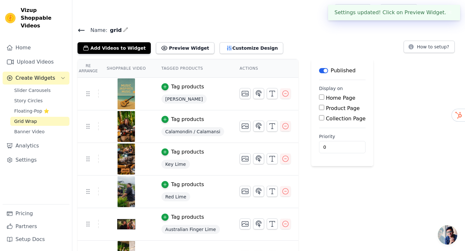
scroll to position [21, 0]
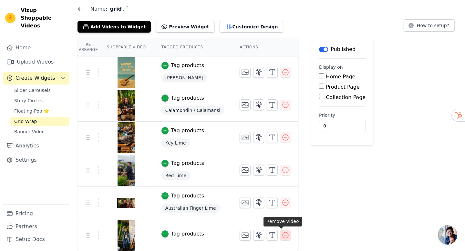
click at [281, 235] on icon "button" at bounding box center [285, 235] width 8 height 8
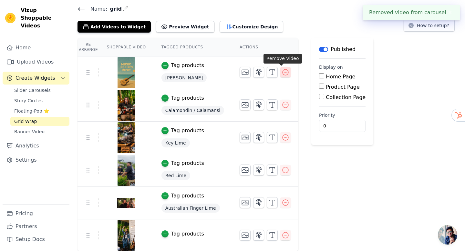
scroll to position [0, 0]
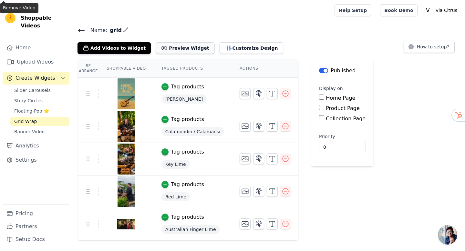
click at [179, 48] on button "Preview Widget" at bounding box center [185, 48] width 58 height 12
click at [239, 47] on button "Customize Design" at bounding box center [251, 48] width 64 height 12
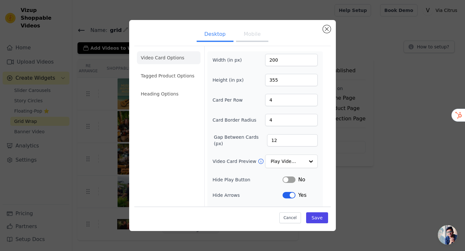
scroll to position [28, 0]
